Goal: Transaction & Acquisition: Purchase product/service

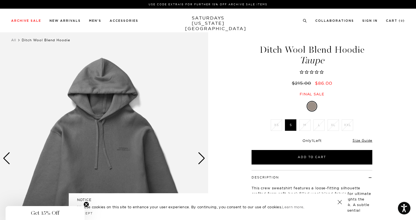
click at [203, 157] on div "Next slide" at bounding box center [202, 158] width 8 height 12
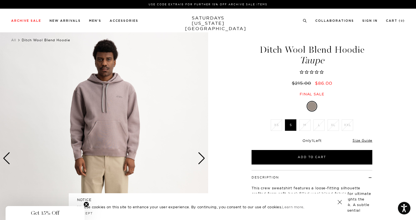
click at [203, 158] on div "Next slide" at bounding box center [202, 158] width 8 height 12
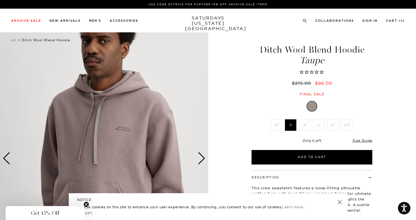
click at [202, 158] on div "Next slide" at bounding box center [202, 158] width 8 height 12
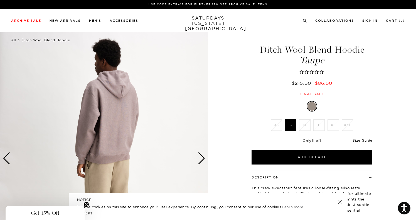
click at [202, 158] on div "Next slide" at bounding box center [202, 158] width 8 height 12
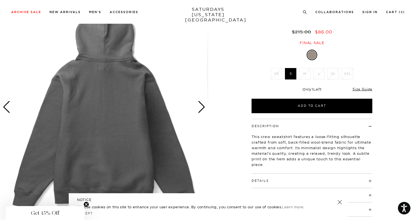
scroll to position [52, 0]
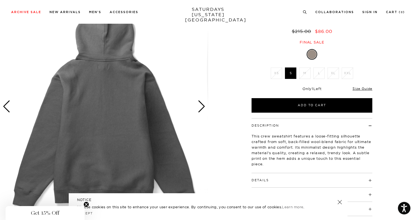
click at [202, 108] on div "Next slide" at bounding box center [202, 106] width 8 height 12
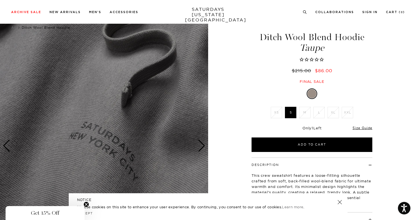
scroll to position [10, 0]
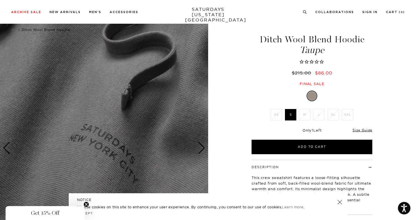
click at [201, 147] on div "Next slide" at bounding box center [202, 148] width 8 height 12
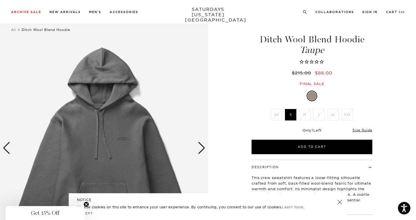
click at [201, 147] on div "Next slide" at bounding box center [202, 148] width 8 height 12
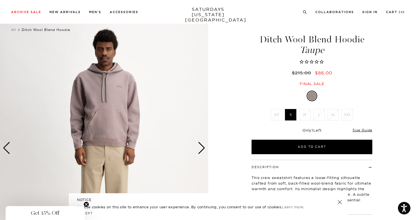
click at [201, 147] on div "Next slide" at bounding box center [202, 148] width 8 height 12
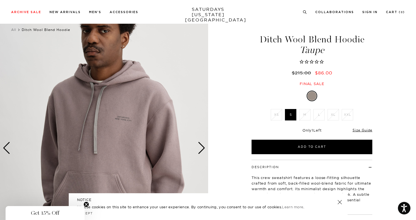
click at [201, 147] on div "Next slide" at bounding box center [202, 148] width 8 height 12
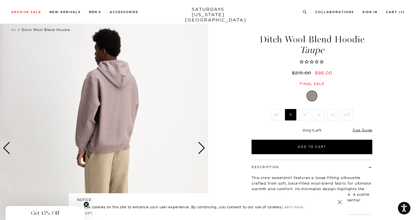
click at [201, 147] on div "Next slide" at bounding box center [202, 148] width 8 height 12
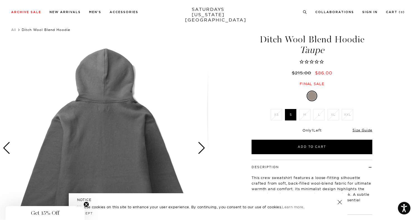
click at [201, 147] on div "Next slide" at bounding box center [202, 148] width 8 height 12
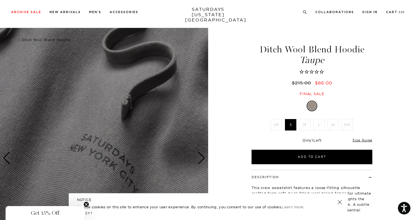
scroll to position [0, 0]
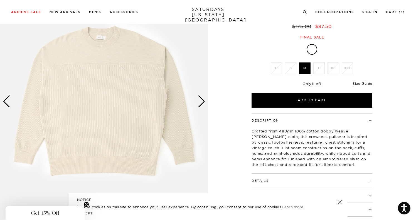
scroll to position [63, 0]
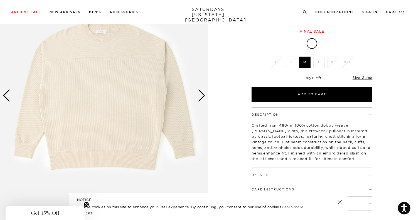
click at [198, 94] on div "Next slide" at bounding box center [202, 95] width 8 height 12
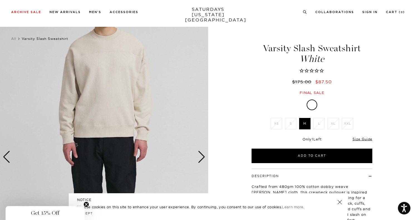
scroll to position [0, 0]
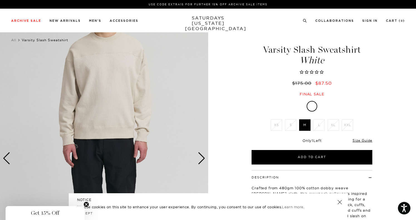
click at [205, 158] on div "Next slide" at bounding box center [202, 158] width 8 height 12
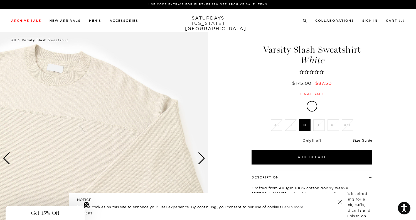
click at [204, 157] on div "Next slide" at bounding box center [202, 158] width 8 height 12
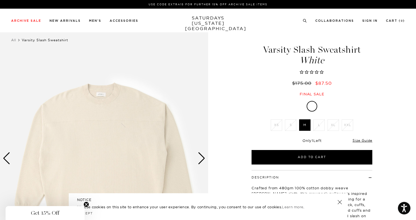
click at [204, 157] on div "Next slide" at bounding box center [202, 158] width 8 height 12
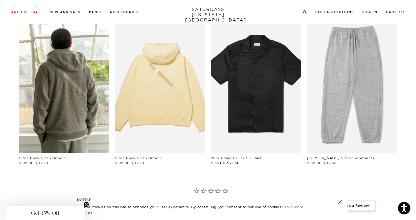
scroll to position [340, 0]
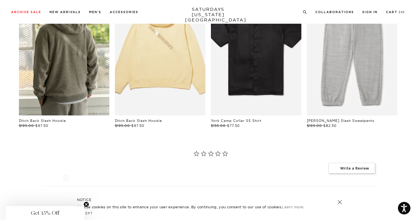
click at [225, 153] on icon at bounding box center [225, 154] width 7 height 8
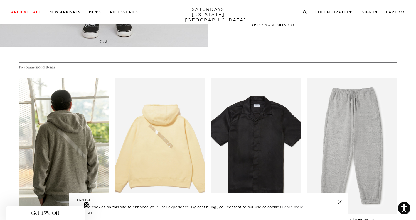
scroll to position [0, 0]
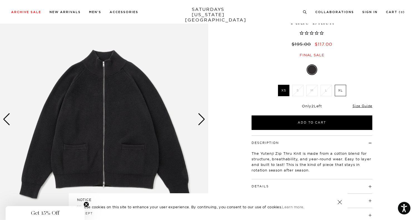
click at [202, 117] on div "Next slide" at bounding box center [202, 119] width 8 height 12
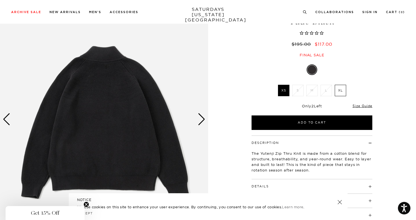
click at [202, 117] on div "Next slide" at bounding box center [202, 119] width 8 height 12
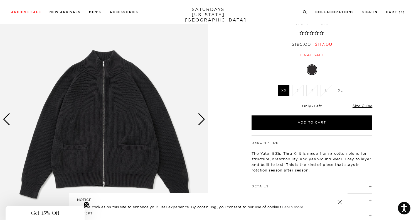
click at [202, 117] on div "Next slide" at bounding box center [202, 119] width 8 height 12
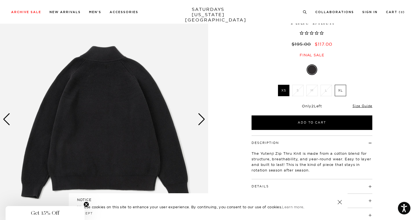
click at [202, 117] on div "Next slide" at bounding box center [202, 119] width 8 height 12
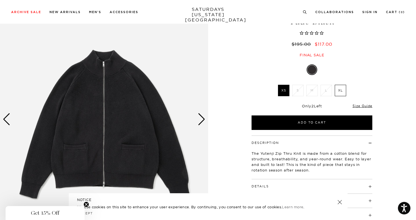
click at [202, 117] on div "Next slide" at bounding box center [202, 119] width 8 height 12
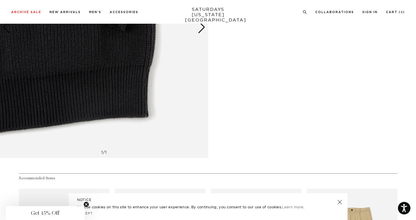
scroll to position [921, 0]
